Goal: Task Accomplishment & Management: Complete application form

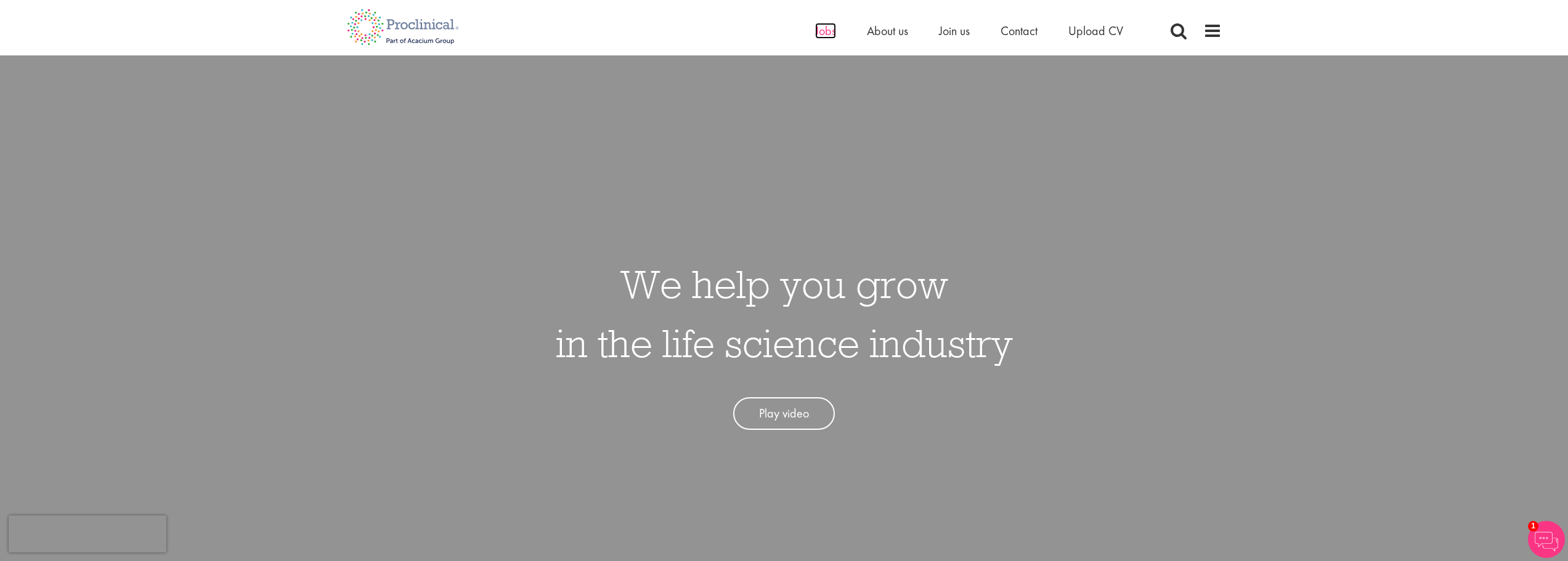
click at [823, 34] on span "Jobs" at bounding box center [826, 30] width 21 height 16
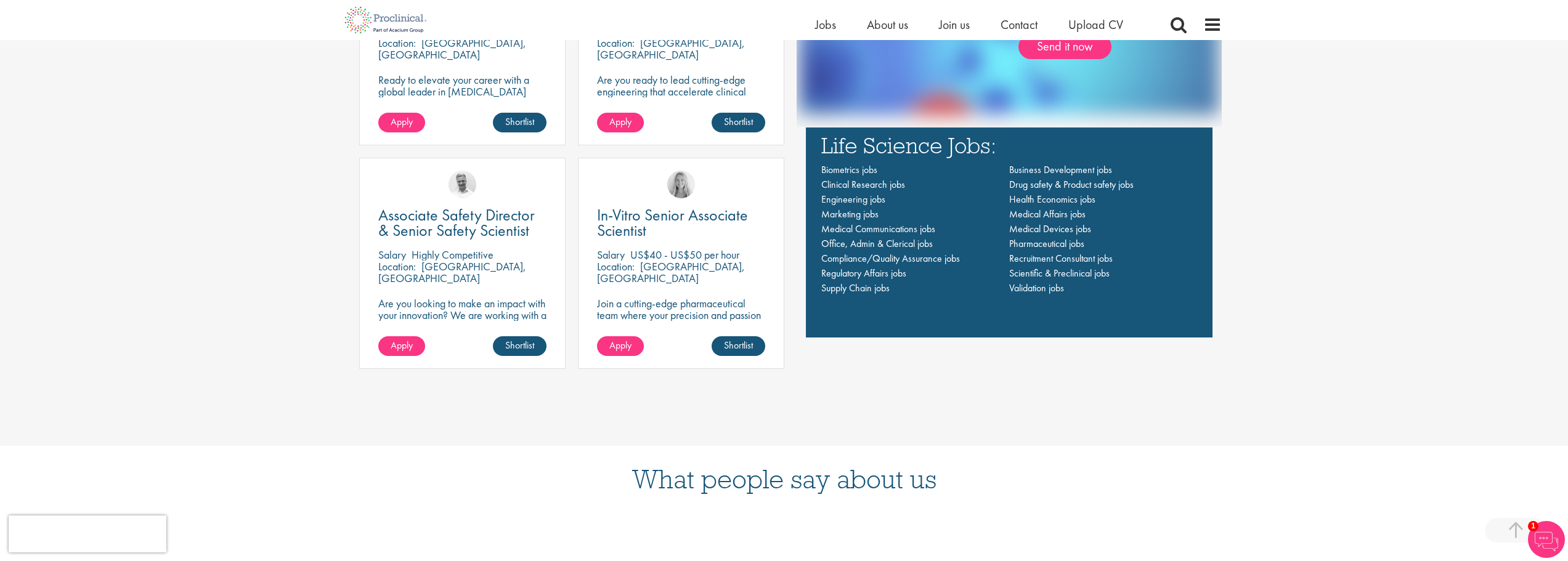
scroll to position [1047, 0]
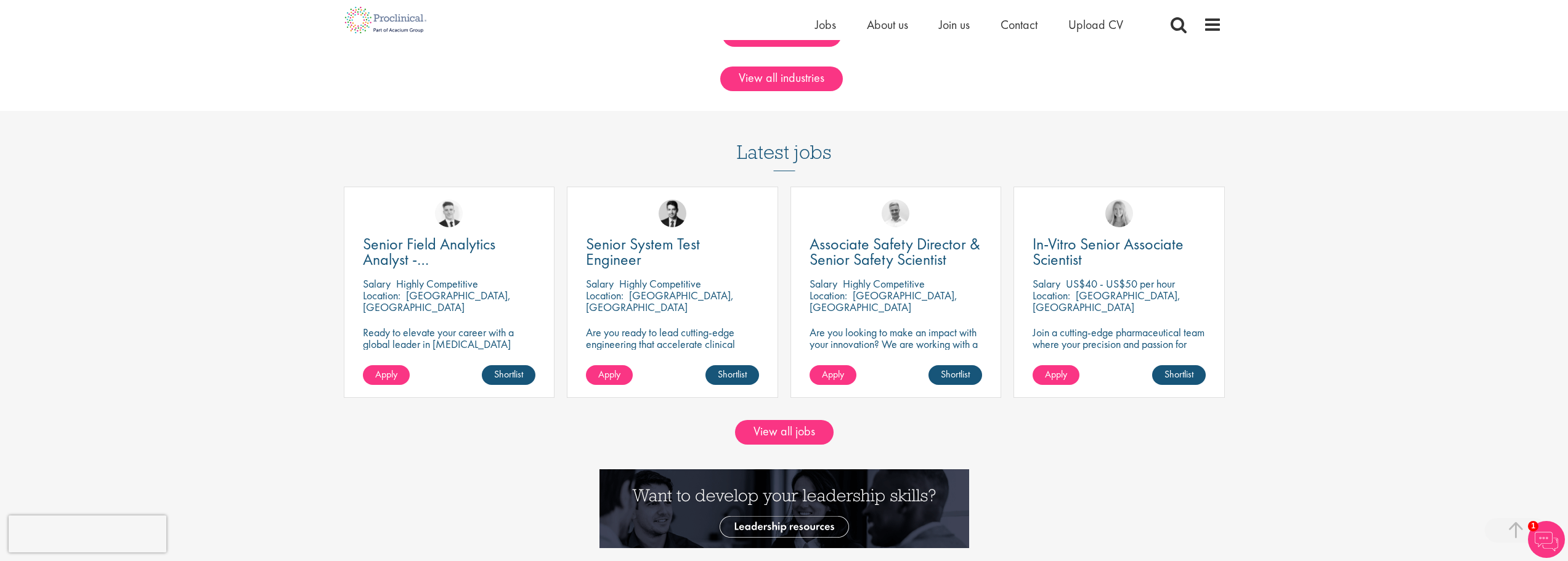
scroll to position [1047, 0]
click at [789, 430] on link "View all jobs" at bounding box center [784, 431] width 99 height 24
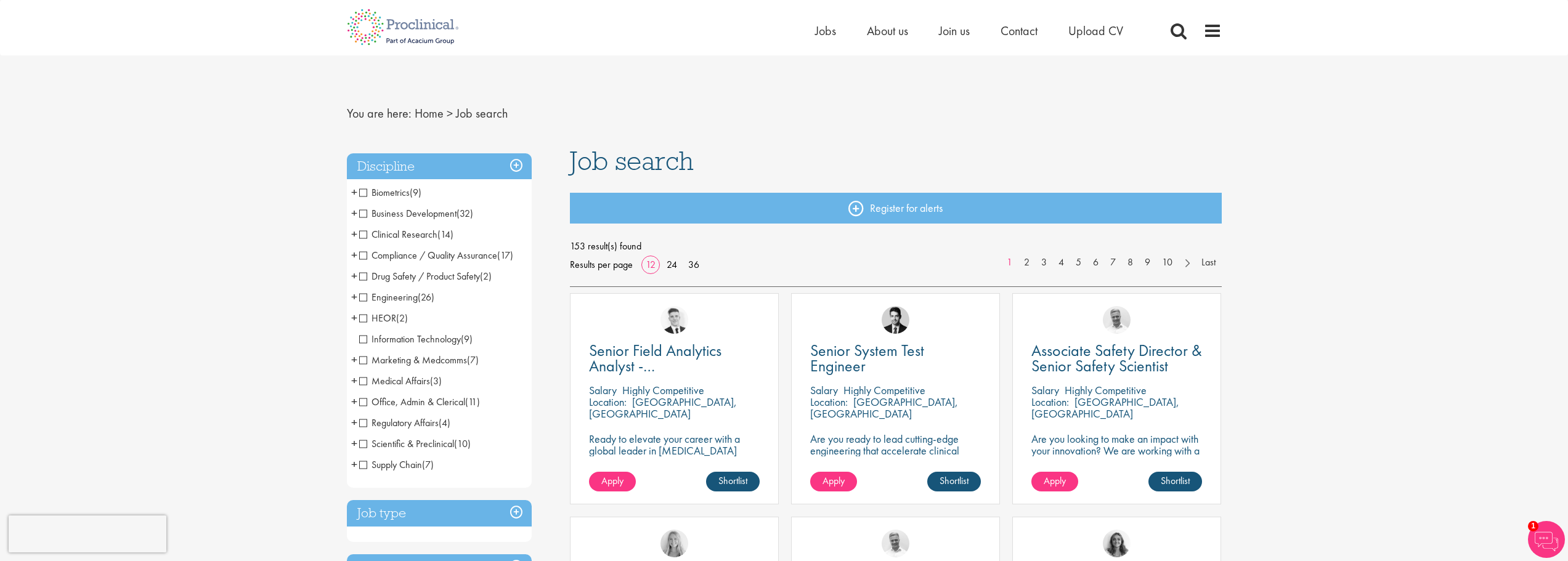
click at [352, 235] on span "+" at bounding box center [354, 234] width 6 height 18
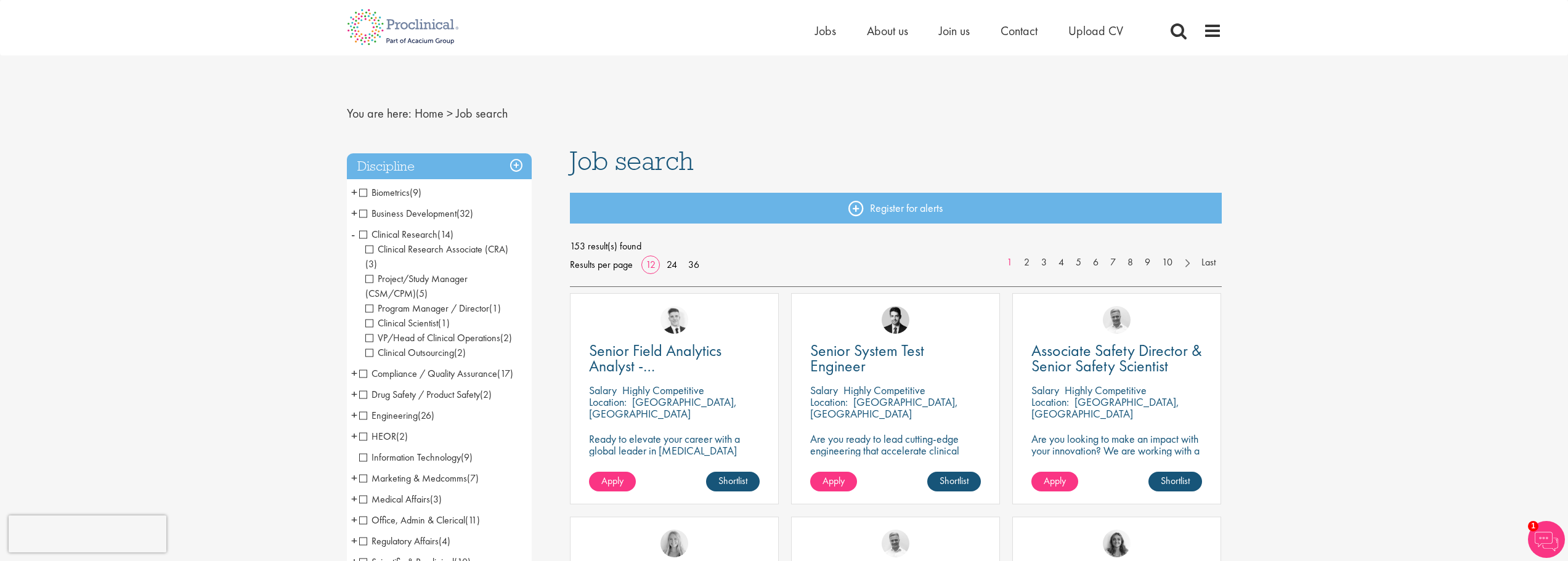
click at [355, 193] on span "+" at bounding box center [354, 192] width 6 height 18
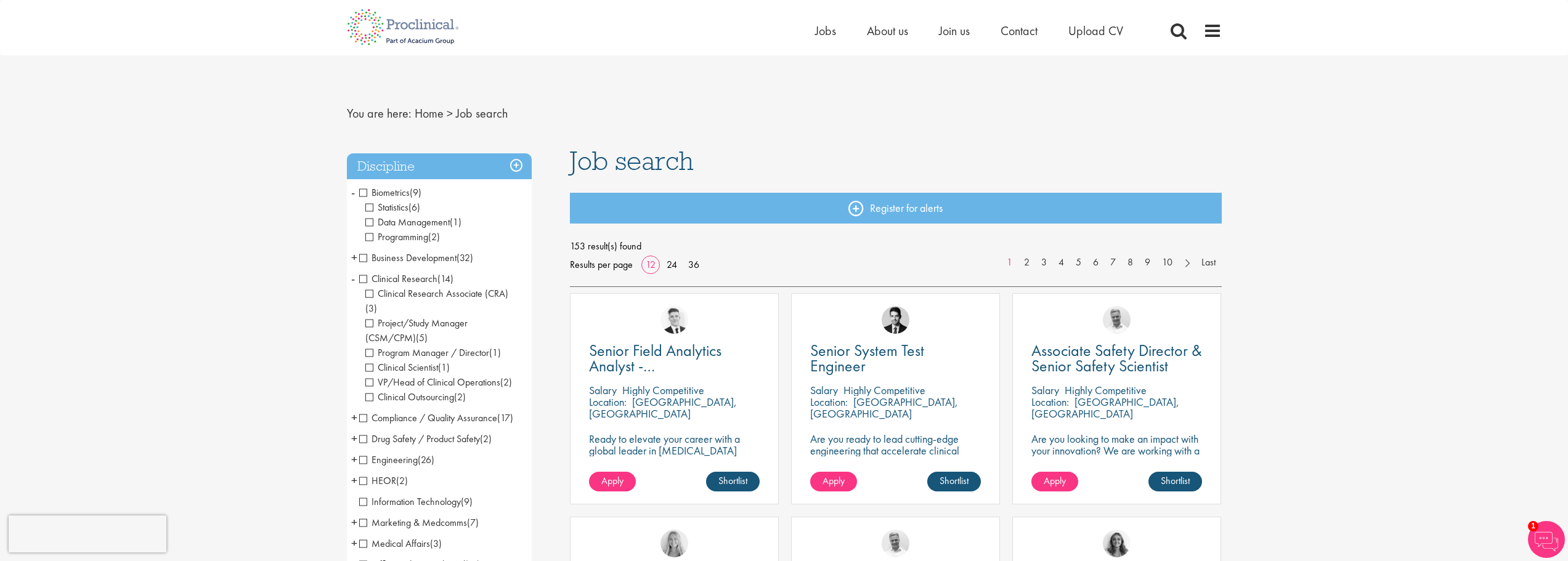
click at [419, 224] on span "Data Management" at bounding box center [408, 221] width 85 height 13
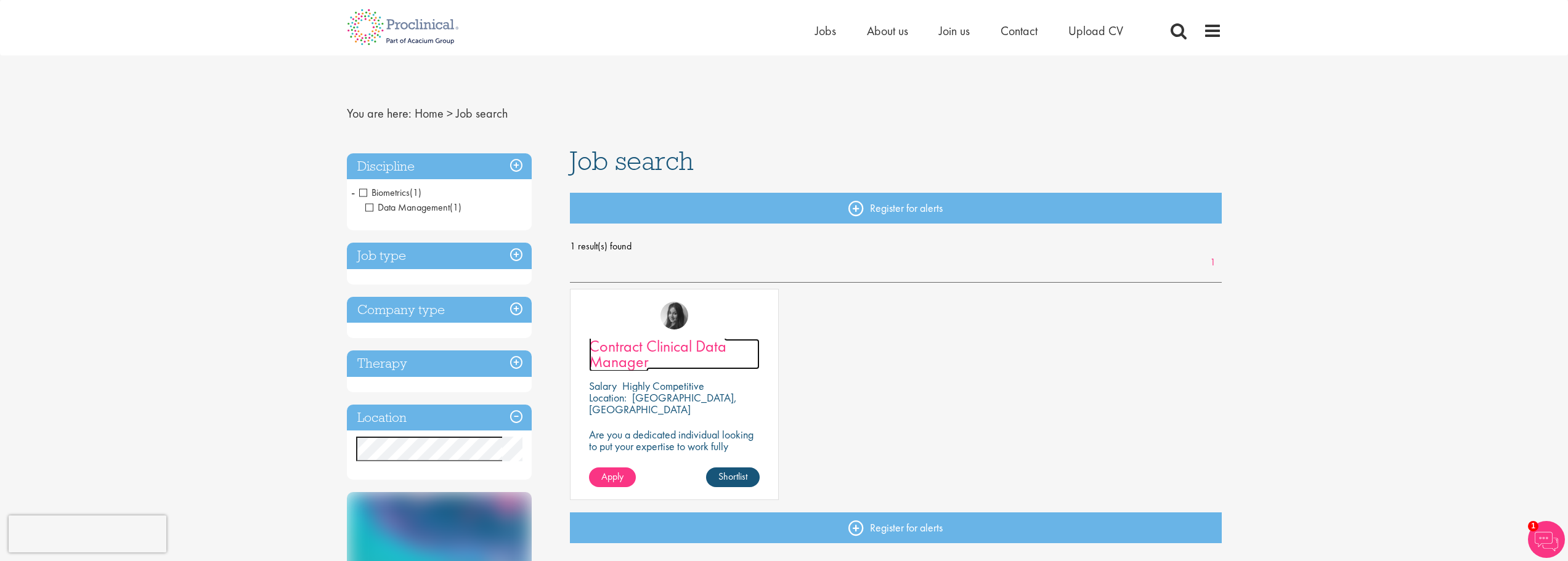
click at [721, 348] on span "Contract Clinical Data Manager" at bounding box center [658, 353] width 138 height 36
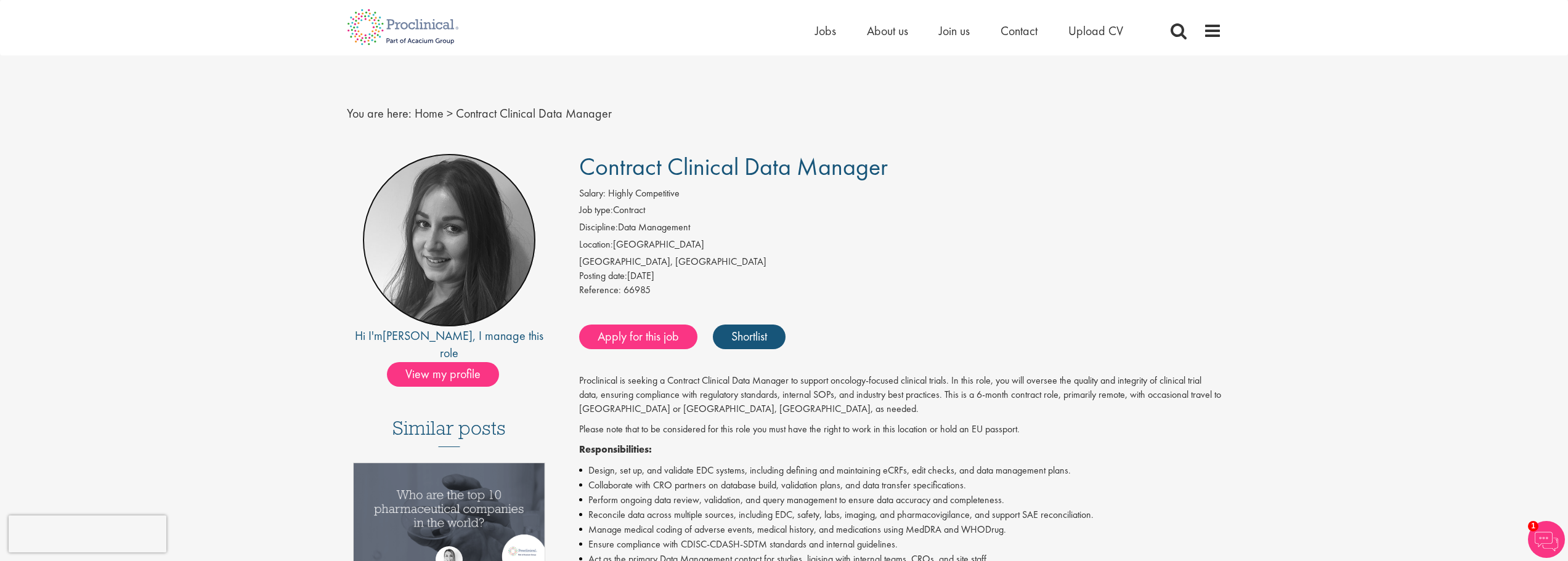
click at [509, 223] on img at bounding box center [449, 240] width 174 height 174
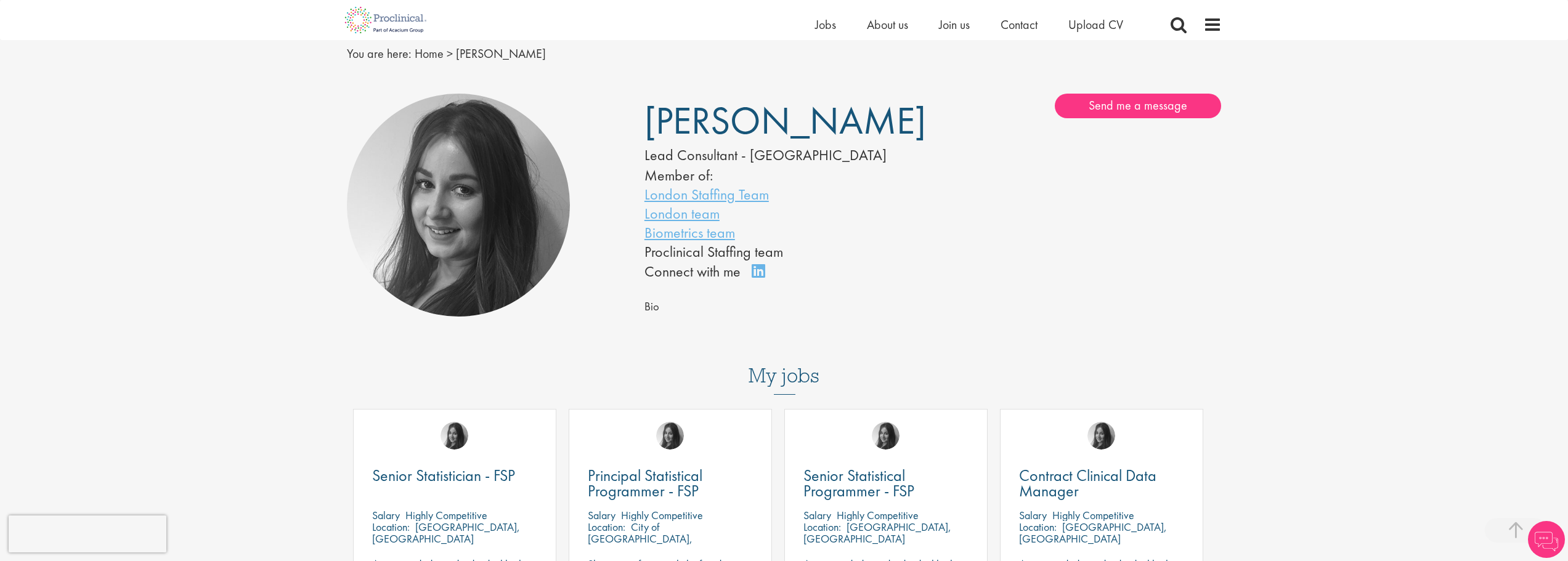
scroll to position [308, 0]
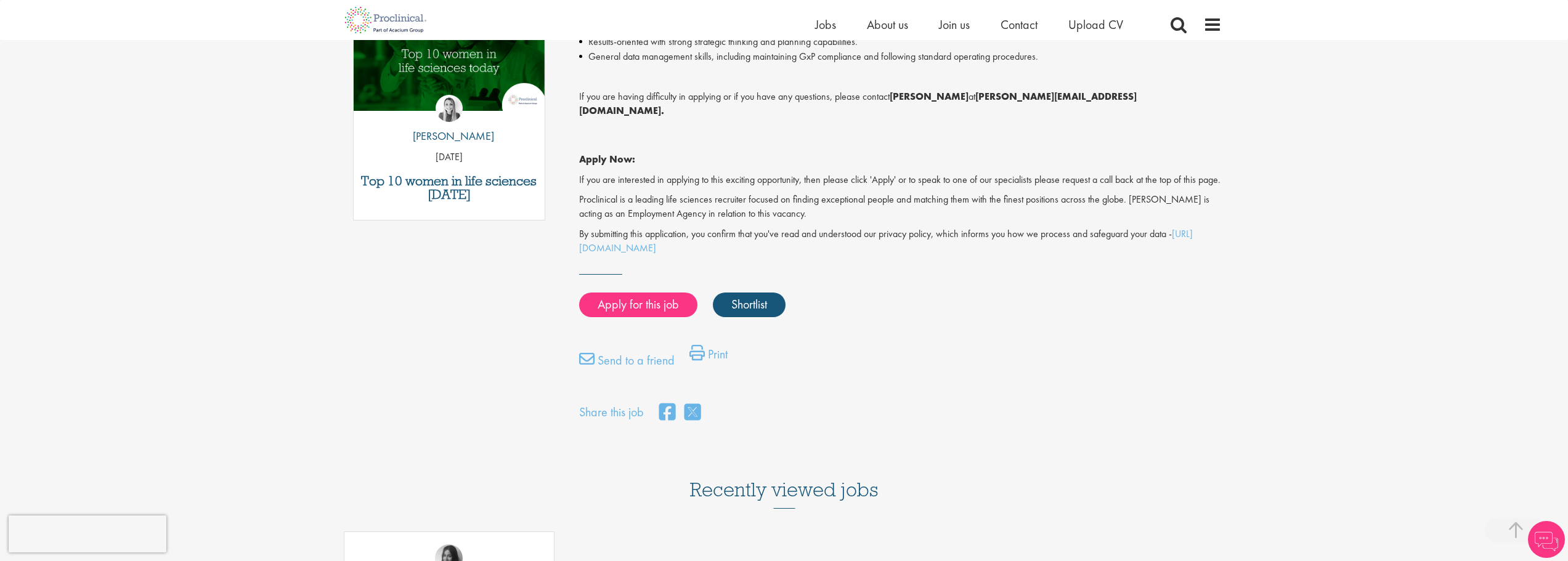
scroll to position [678, 0]
drag, startPoint x: 1106, startPoint y: 94, endPoint x: 981, endPoint y: 99, distance: 125.1
click at [981, 99] on strong "[PERSON_NAME][EMAIL_ADDRESS][DOMAIN_NAME]." at bounding box center [857, 102] width 558 height 27
drag, startPoint x: 992, startPoint y: 103, endPoint x: 1006, endPoint y: 96, distance: 15.7
copy strong "[PERSON_NAME][EMAIL_ADDRESS][DOMAIN_NAME]"
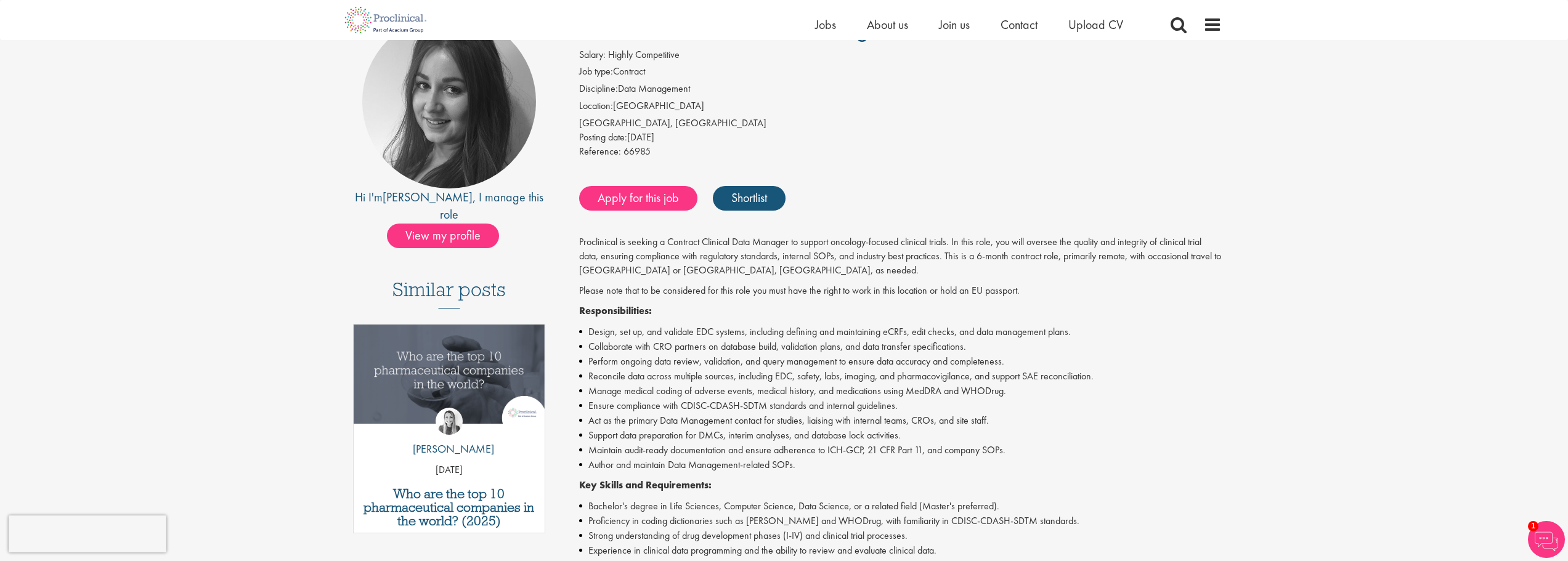
scroll to position [0, 0]
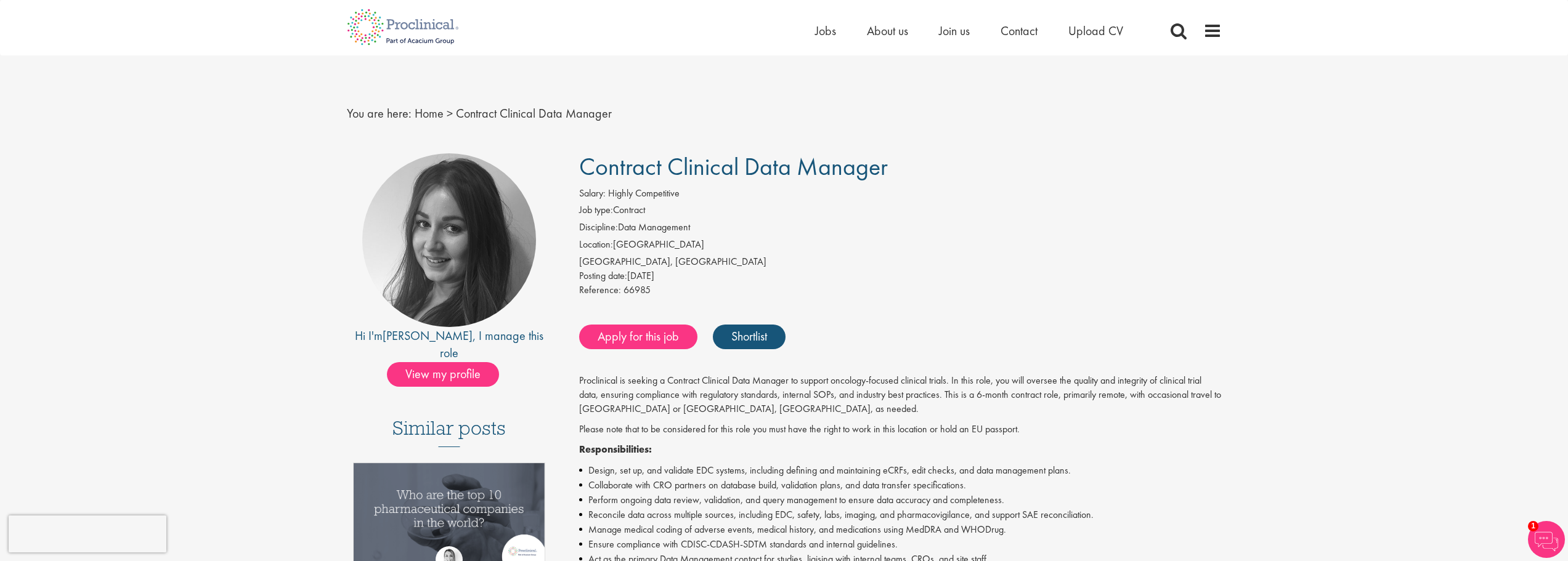
click at [830, 169] on span "Contract Clinical Data Manager" at bounding box center [733, 166] width 309 height 31
copy div "Contract Clinical Data Manager"
